Goal: Task Accomplishment & Management: Use online tool/utility

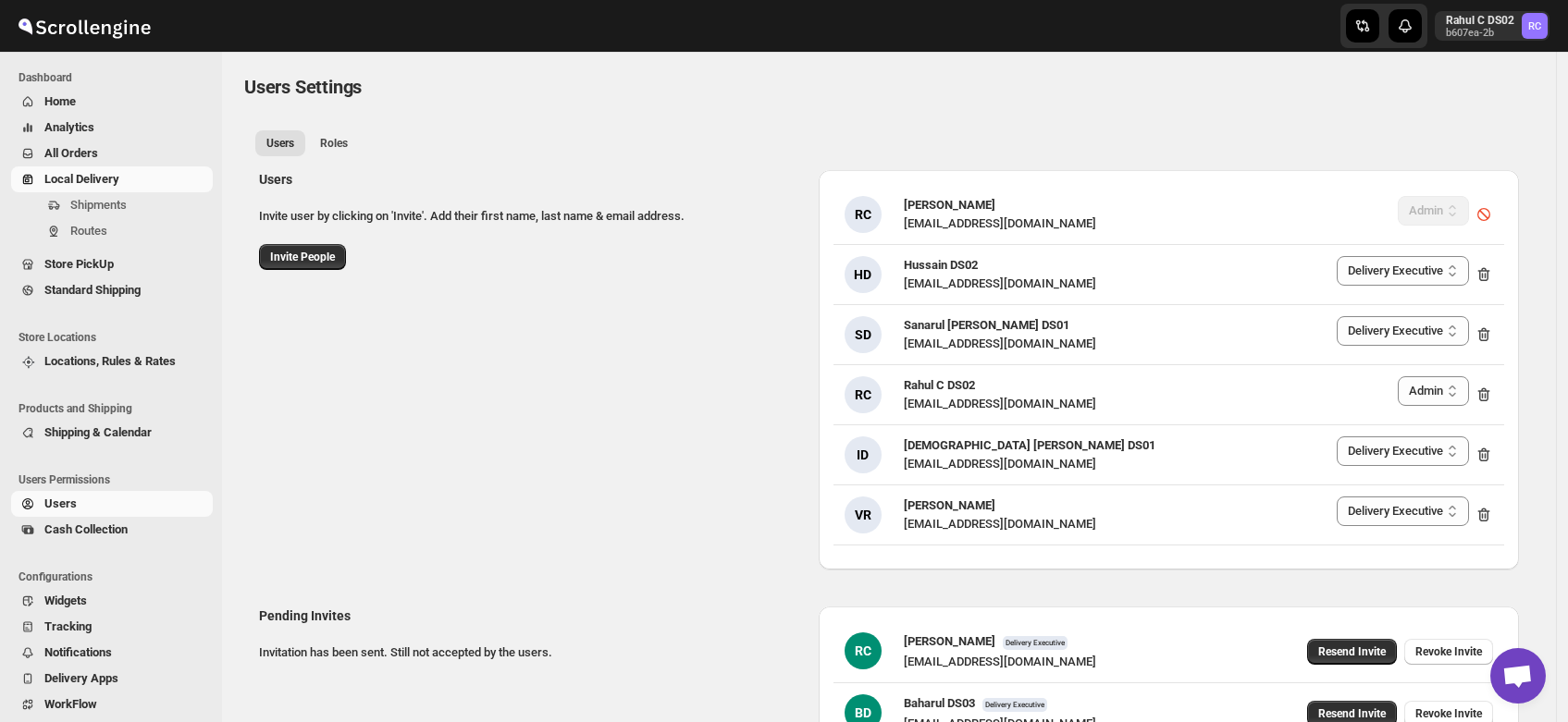
select select "637b767fbaab0276b10c91d5"
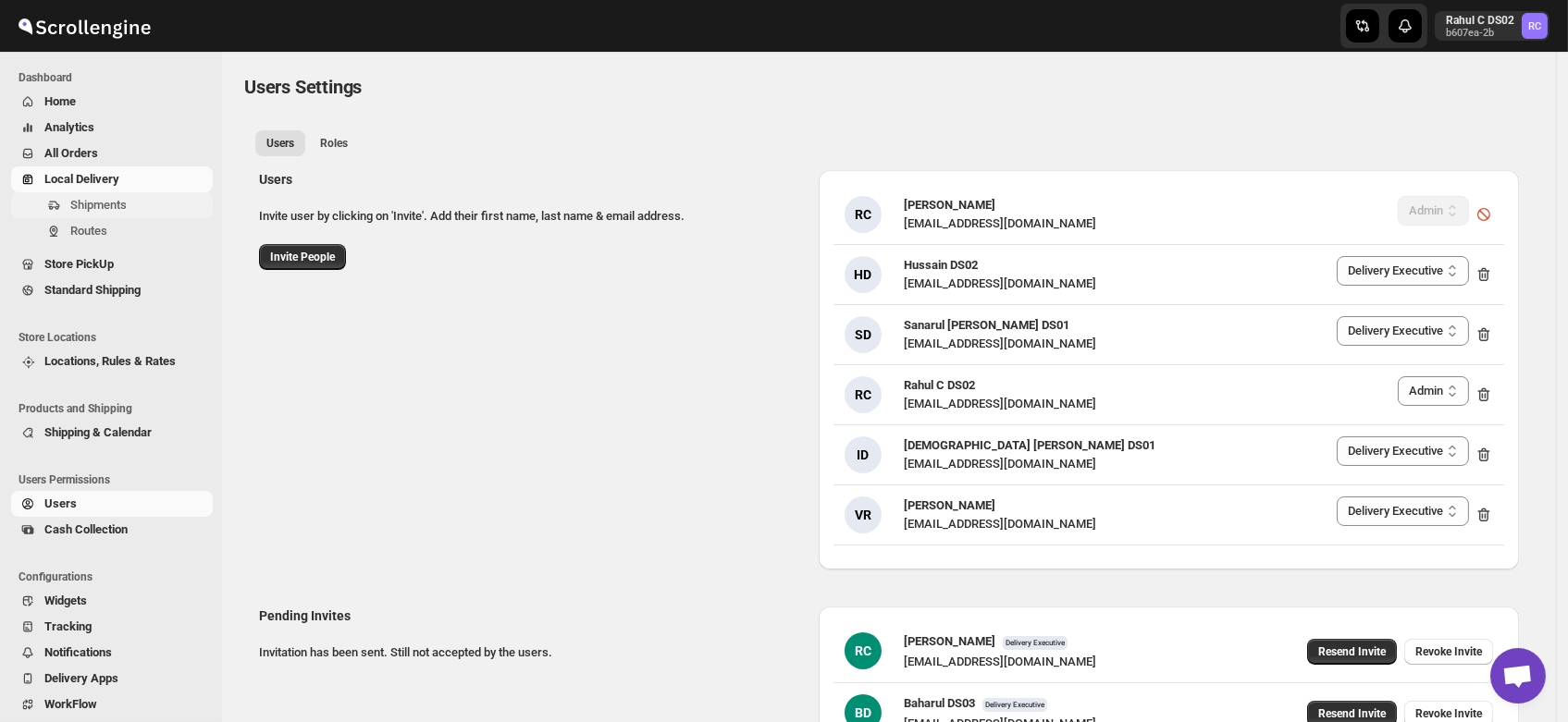
click at [86, 212] on span "Shipments" at bounding box center [98, 205] width 56 height 14
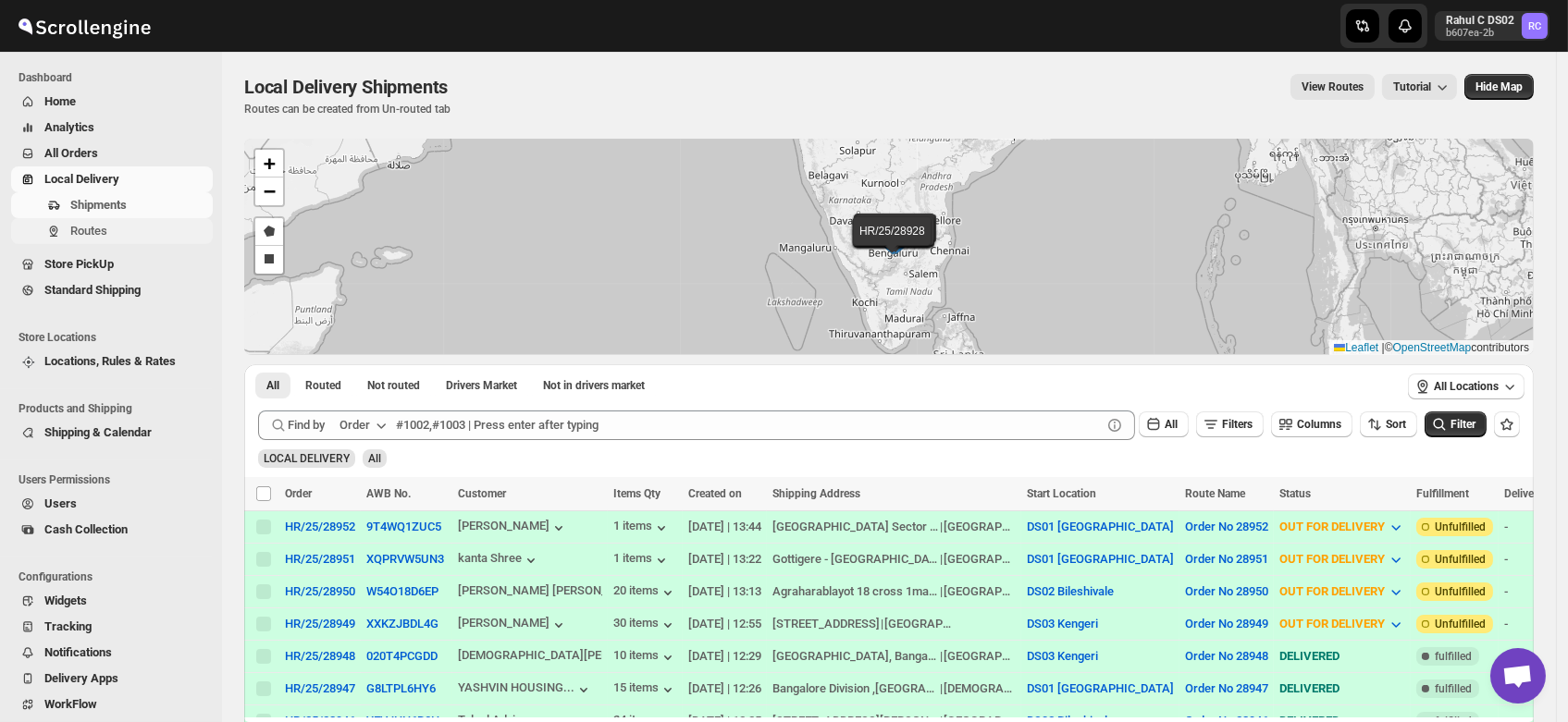
click at [94, 232] on span "Routes" at bounding box center [89, 231] width 37 height 14
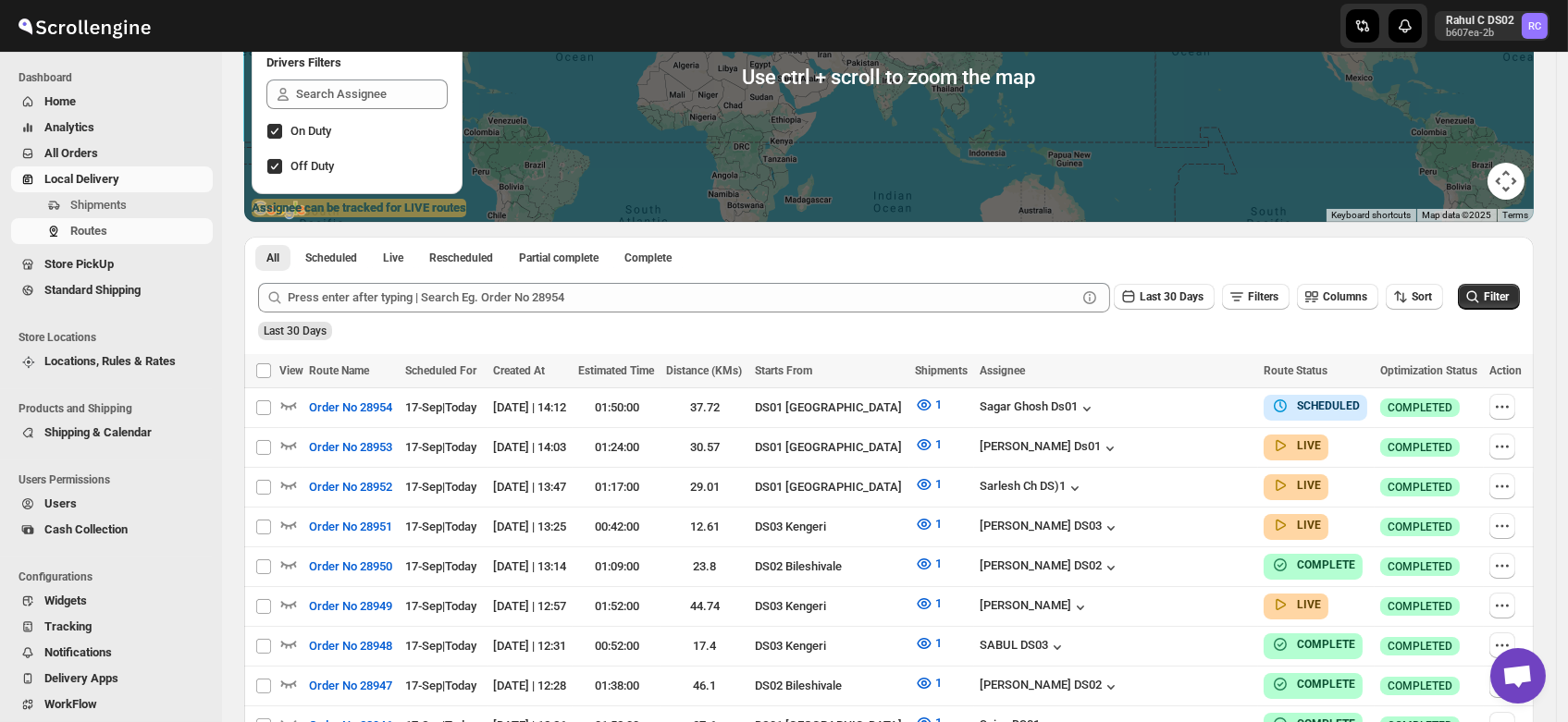
scroll to position [246, 0]
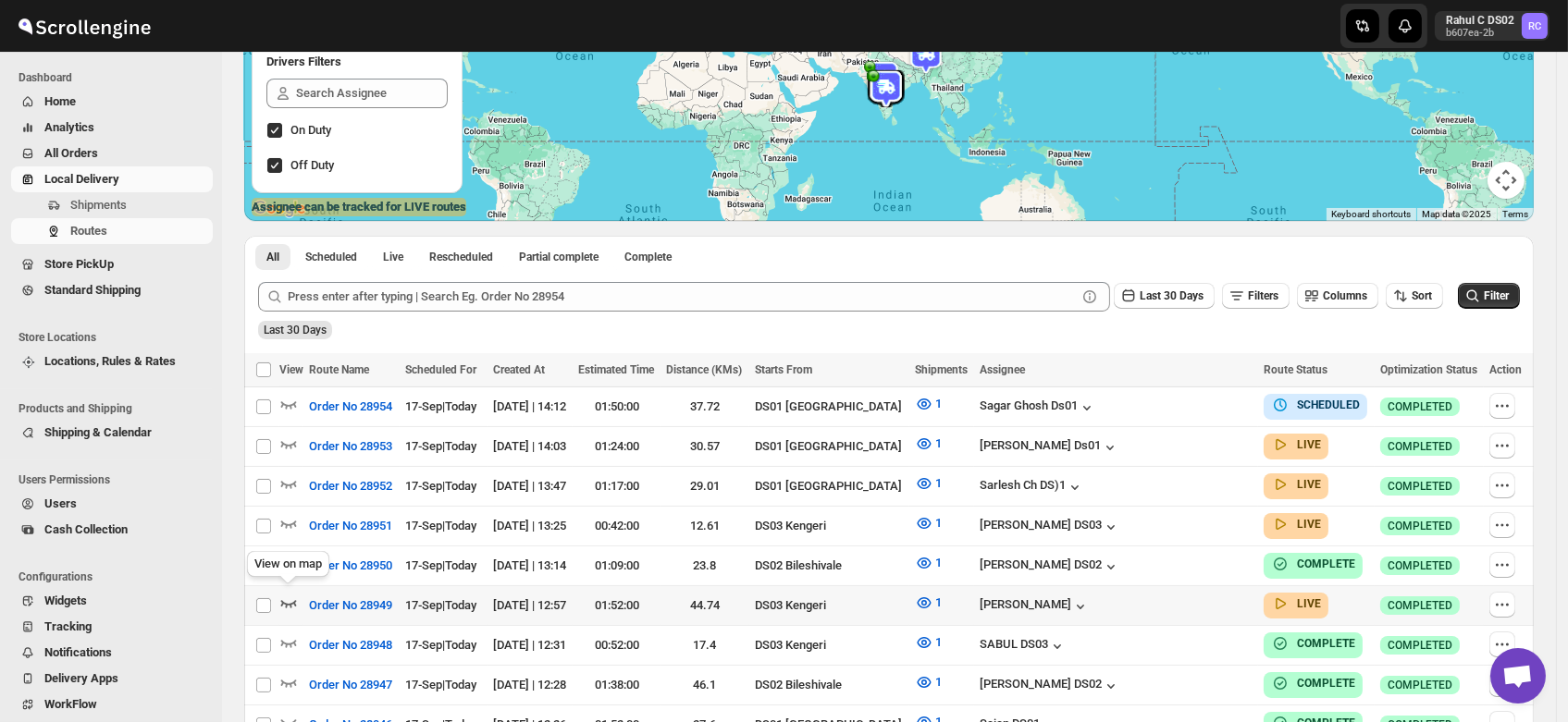
click at [284, 595] on icon "button" at bounding box center [288, 602] width 19 height 19
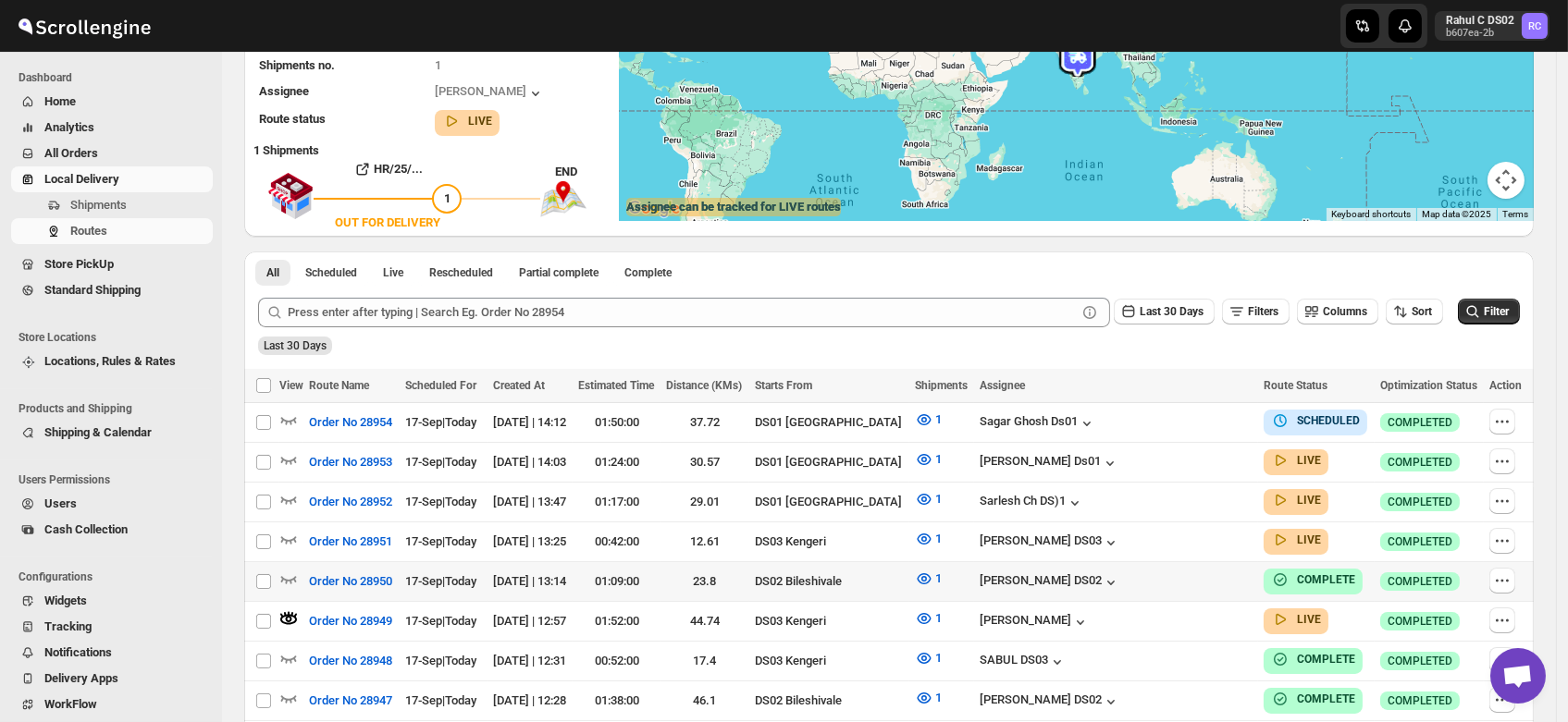
scroll to position [0, 0]
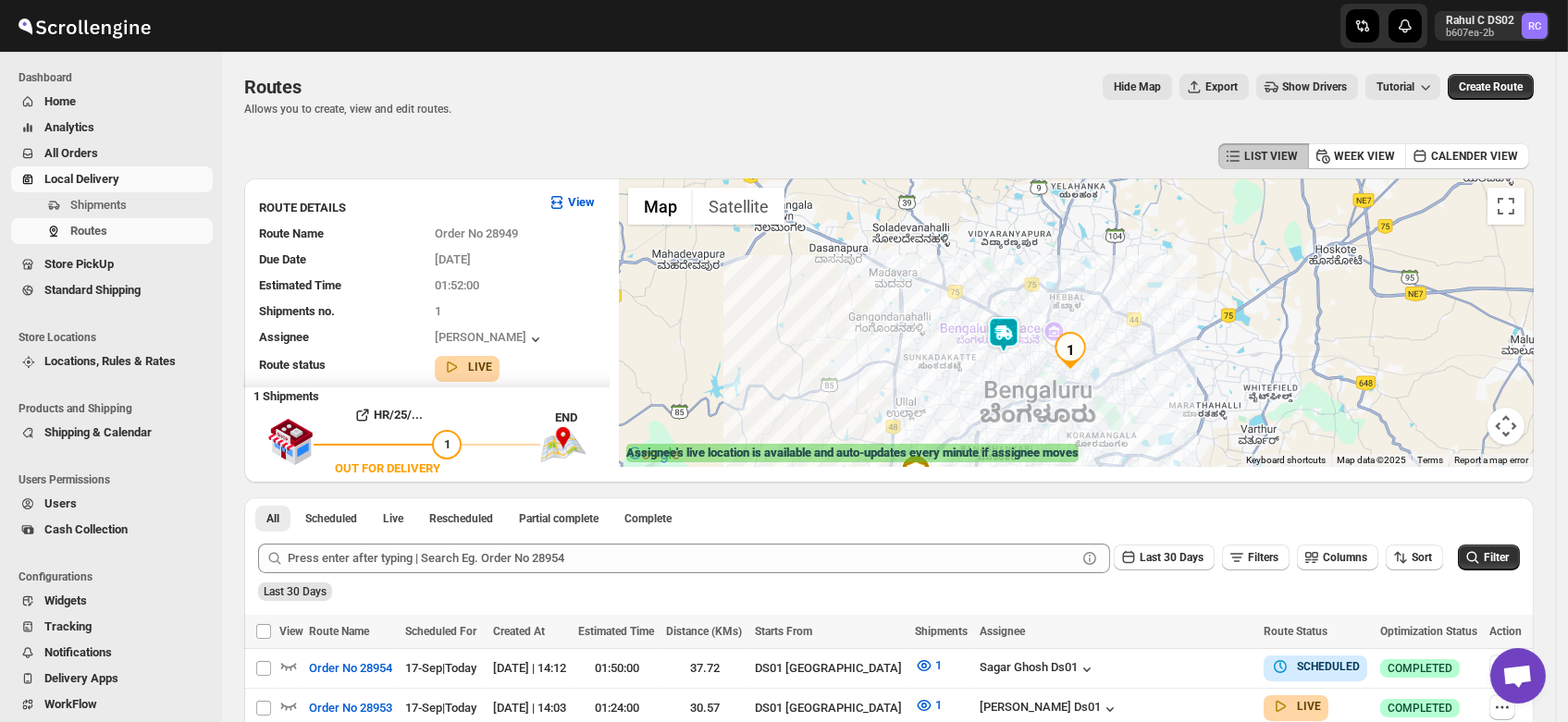
drag, startPoint x: 1101, startPoint y: 280, endPoint x: 1010, endPoint y: 402, distance: 152.2
click at [1010, 402] on div at bounding box center [1076, 323] width 915 height 288
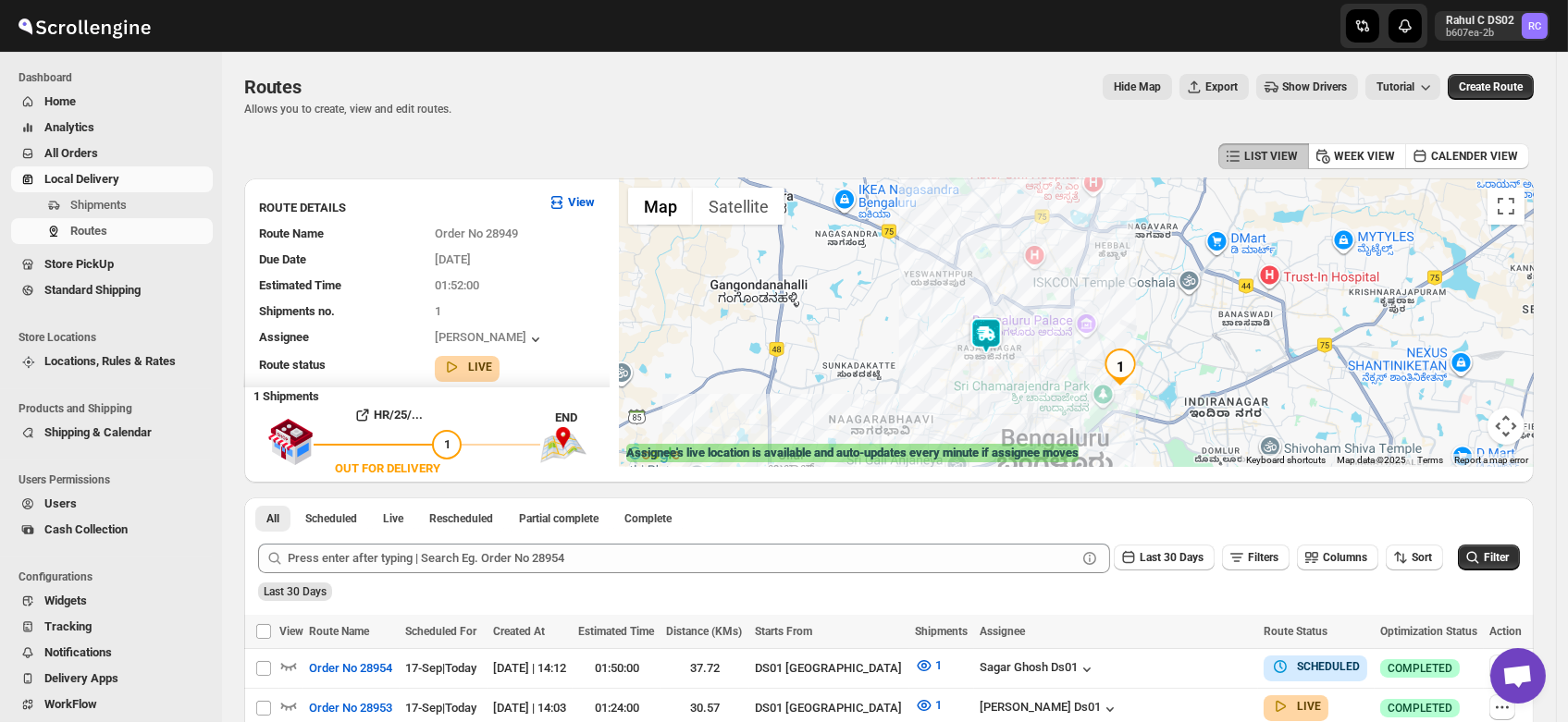
click at [990, 326] on img at bounding box center [986, 335] width 37 height 37
